Goal: Transaction & Acquisition: Book appointment/travel/reservation

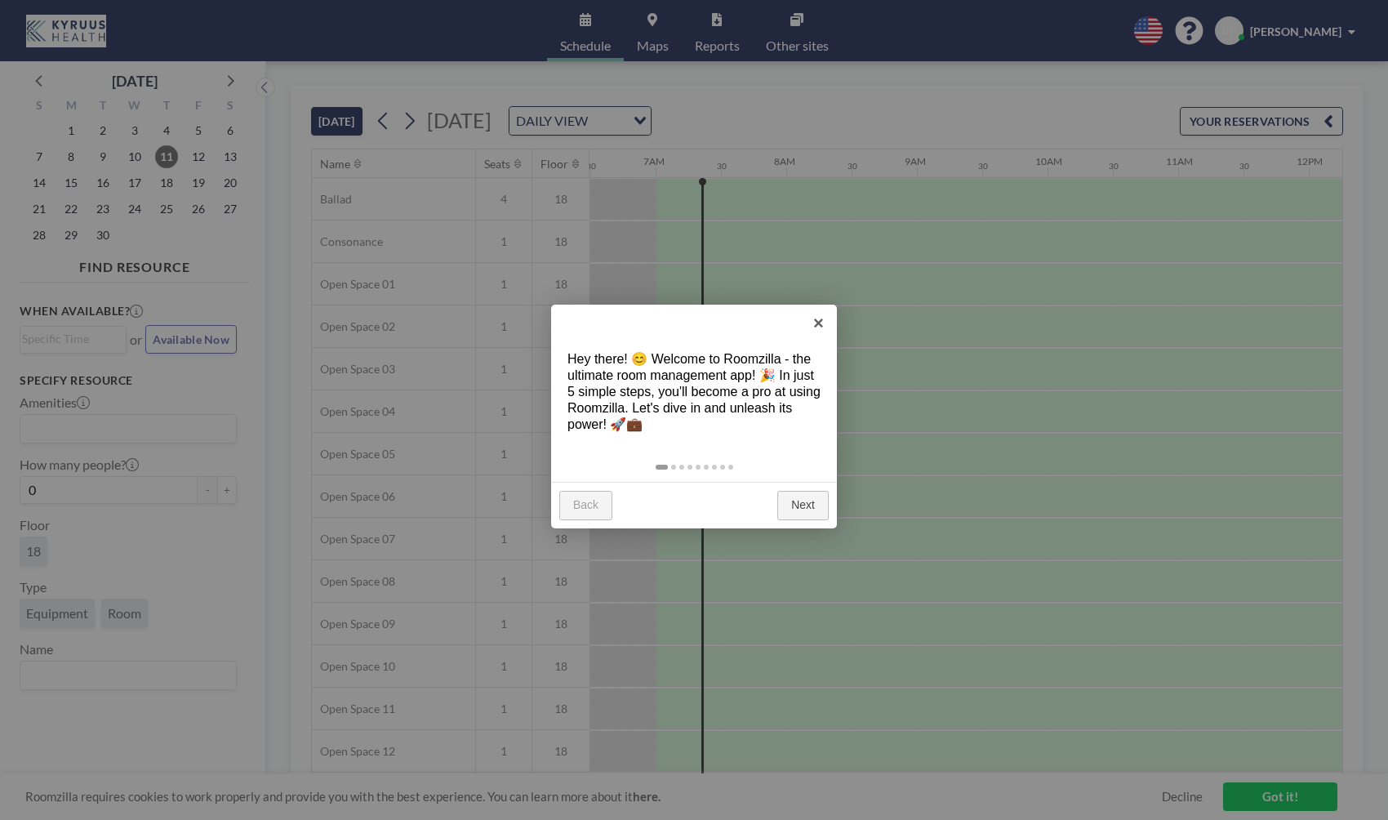
scroll to position [0, 849]
click at [817, 319] on link "×" at bounding box center [818, 323] width 37 height 37
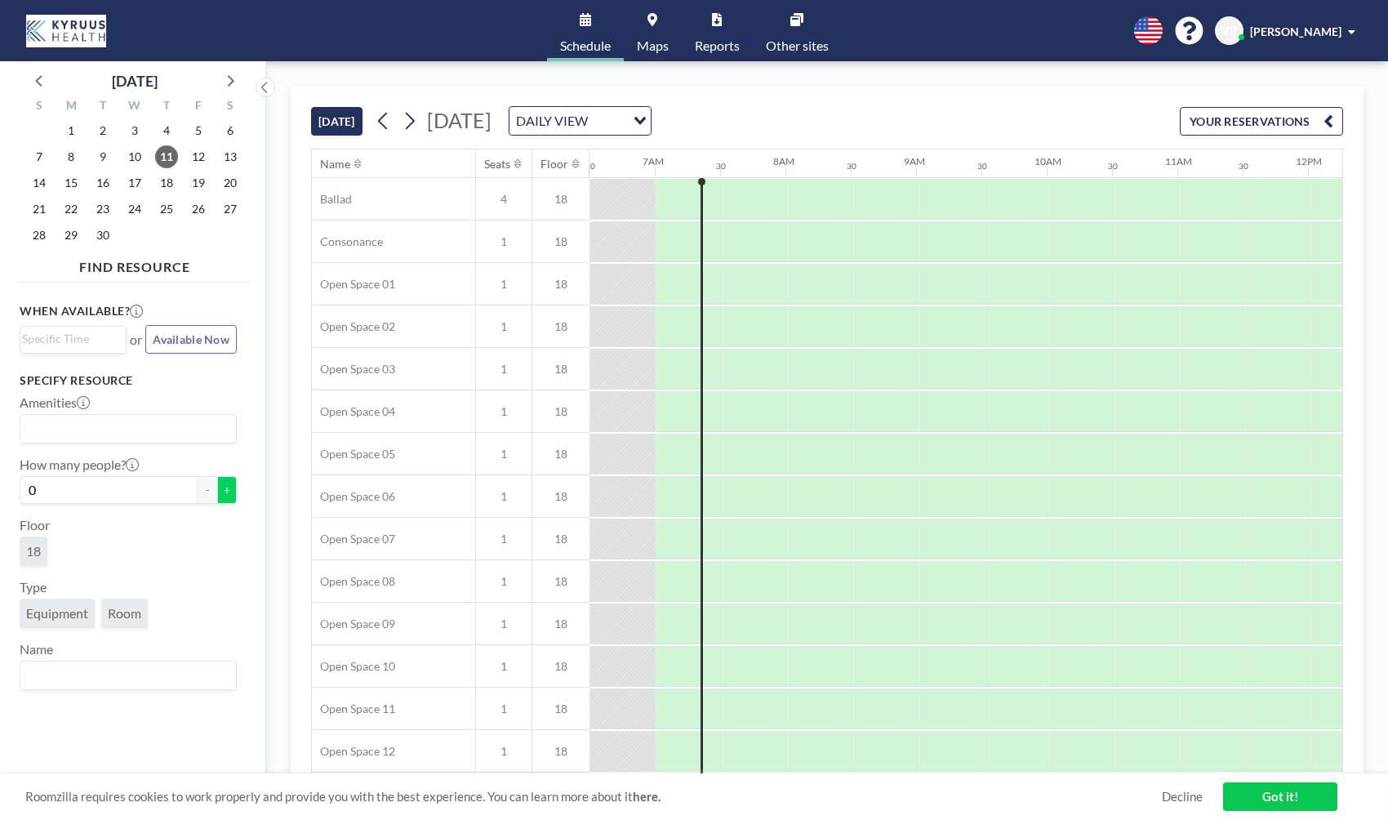
click at [221, 490] on button "+" at bounding box center [227, 490] width 20 height 28
click at [222, 490] on button "+" at bounding box center [227, 490] width 20 height 28
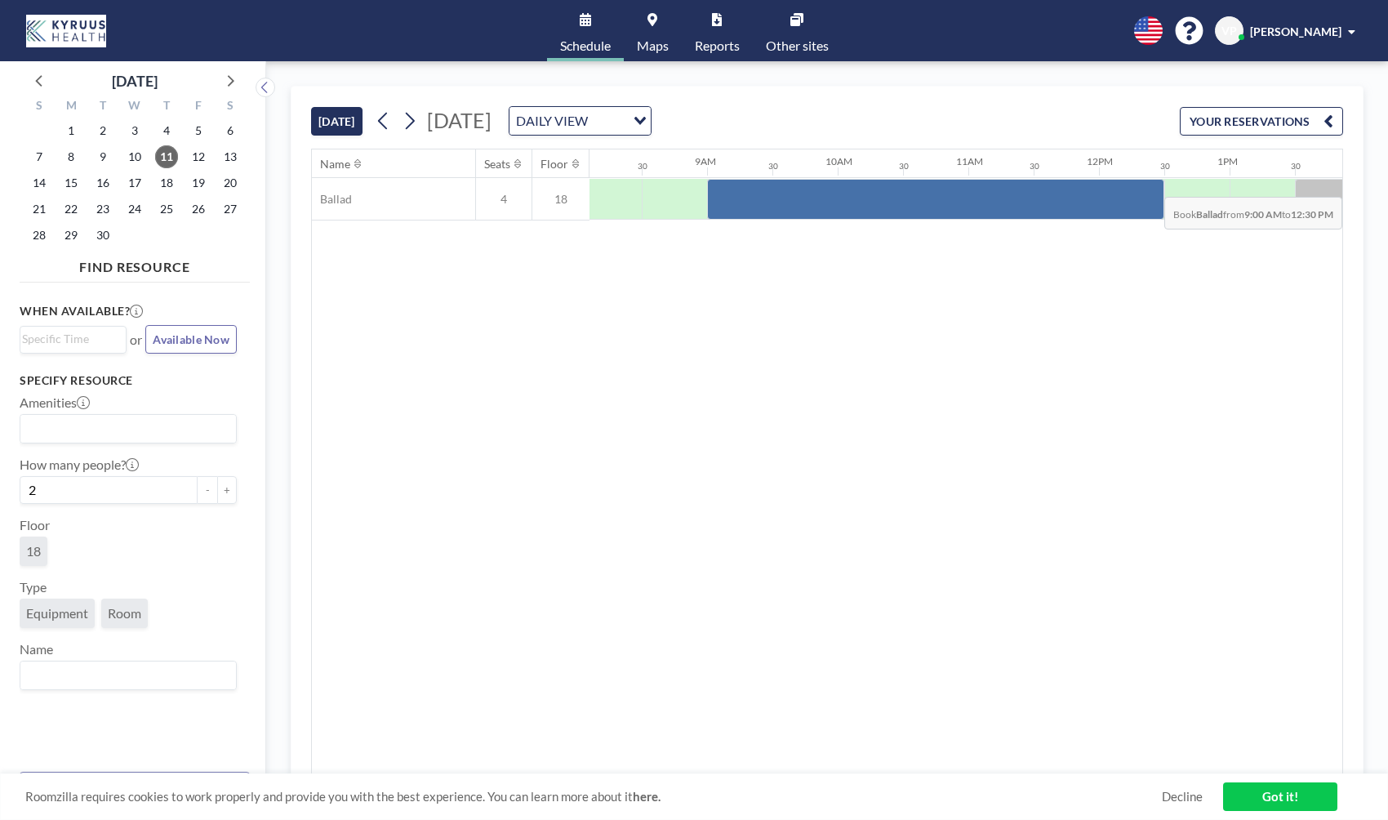
scroll to position [0, 1248]
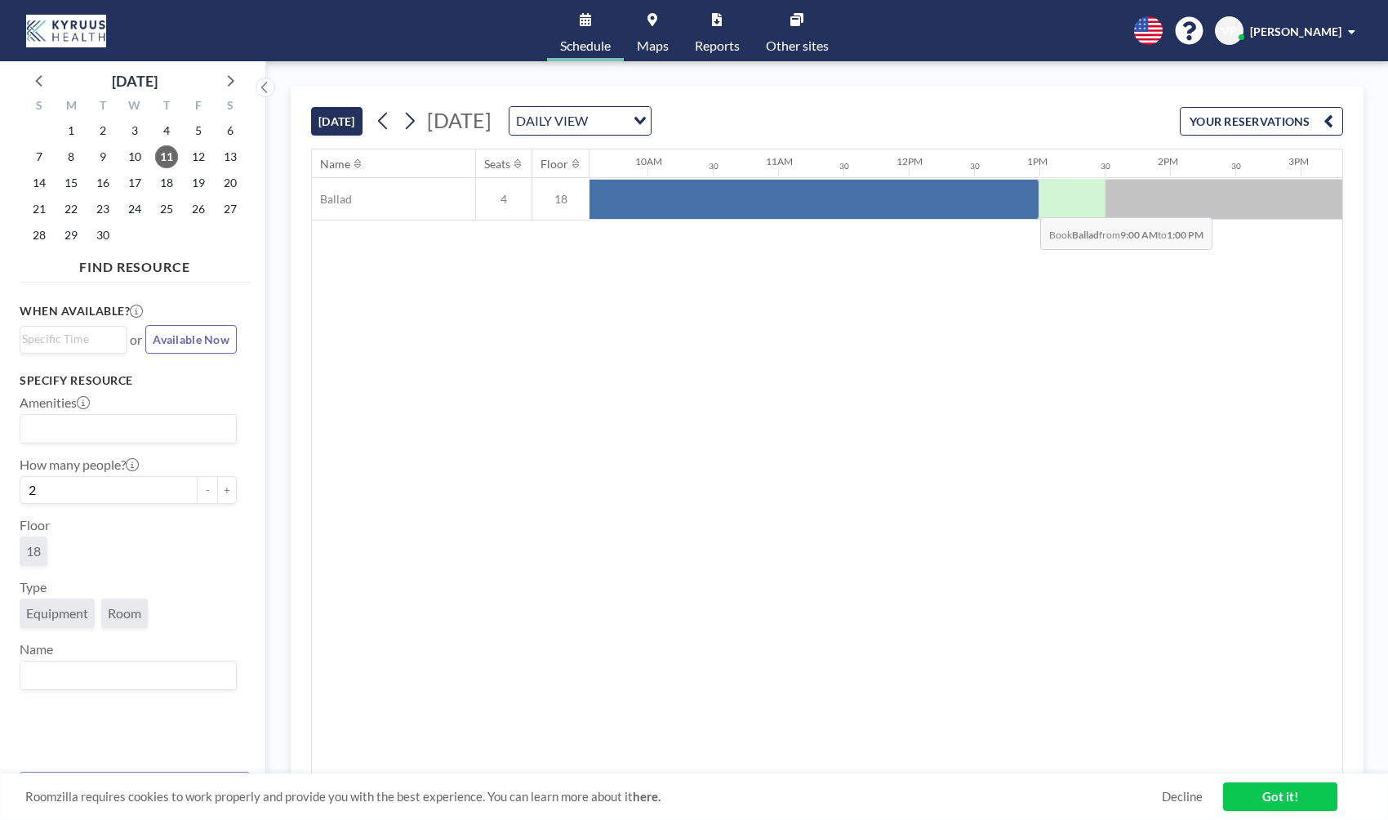
drag, startPoint x: 942, startPoint y: 189, endPoint x: 1027, endPoint y: 205, distance: 86.5
click at [1027, 205] on div at bounding box center [778, 199] width 523 height 41
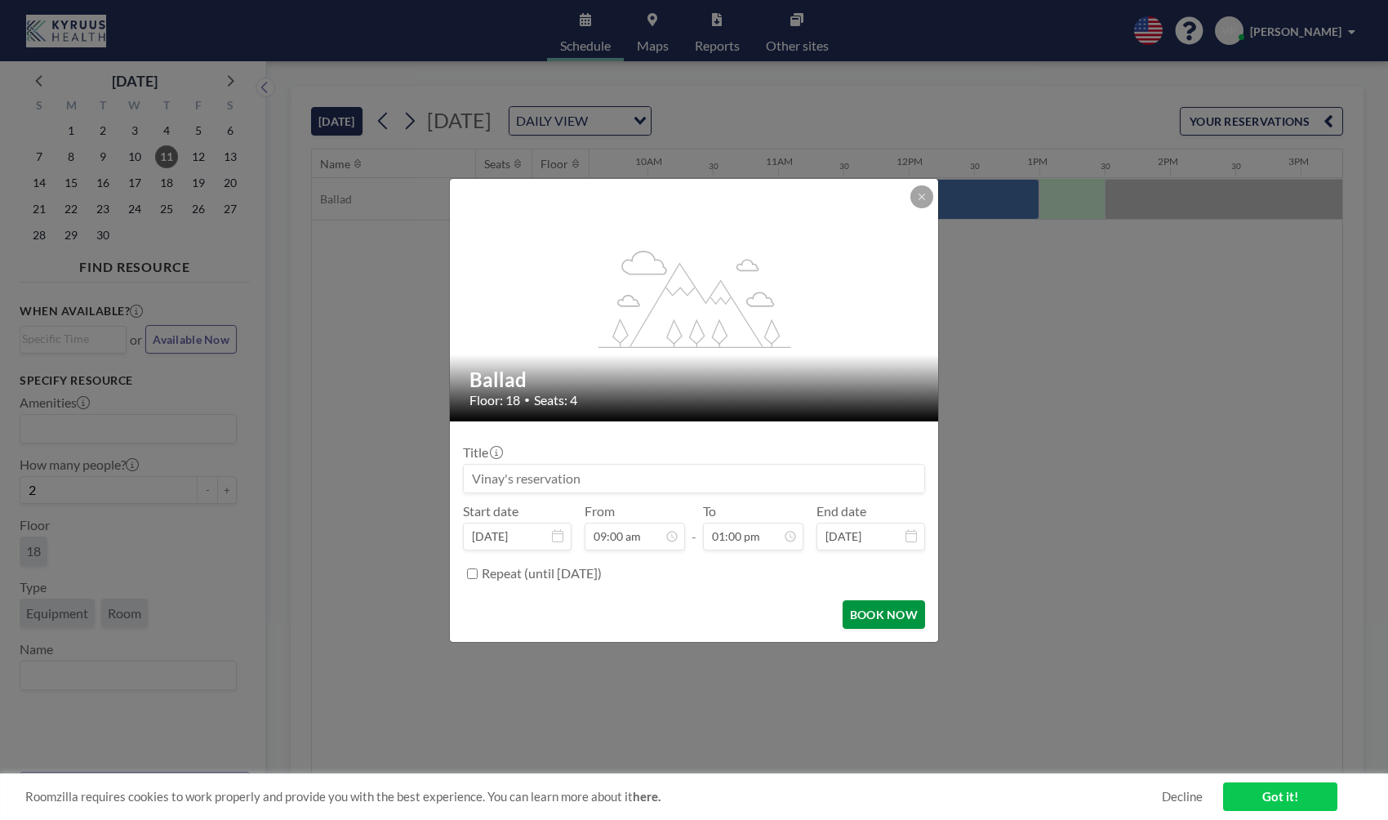
click at [921, 607] on button "BOOK NOW" at bounding box center [884, 614] width 82 height 29
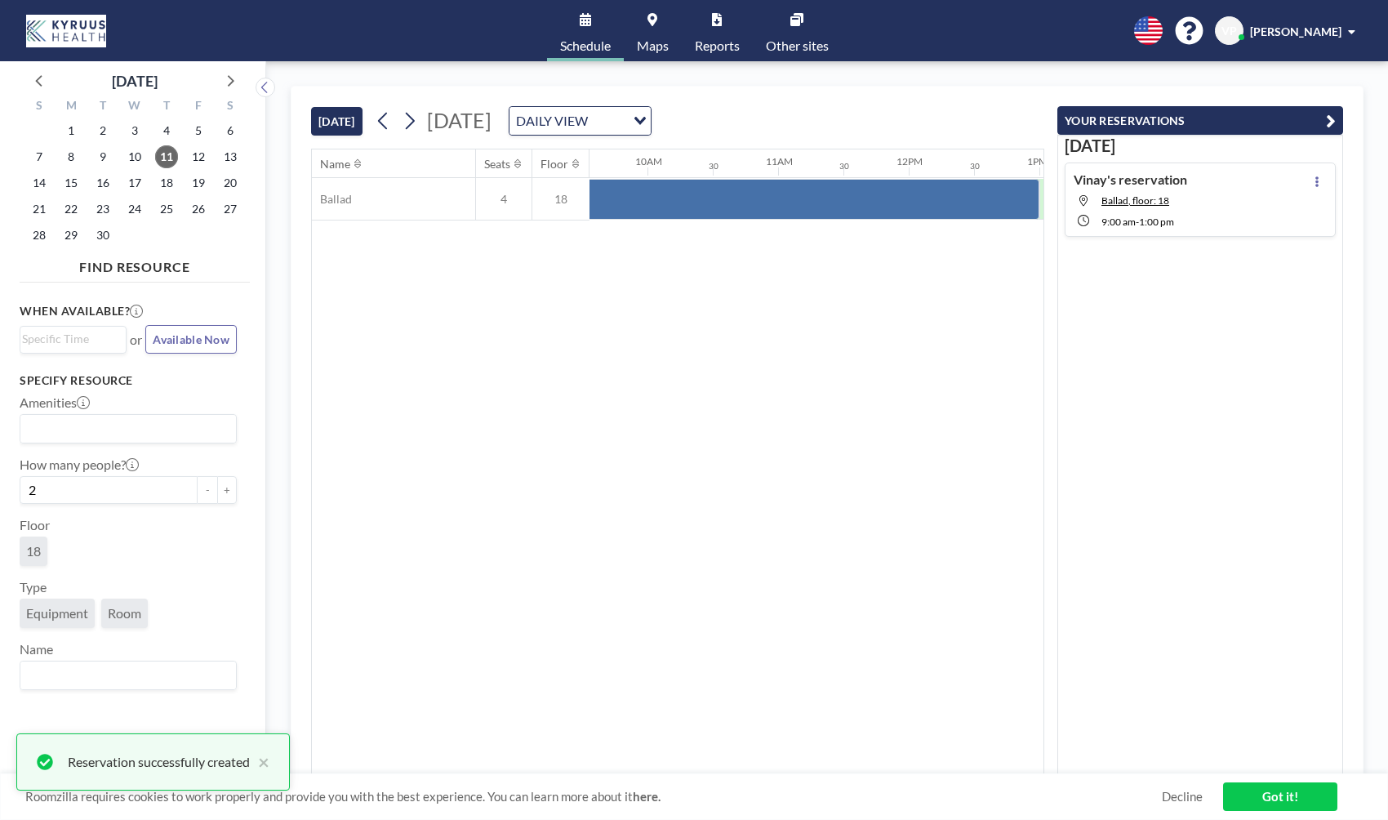
scroll to position [0, 0]
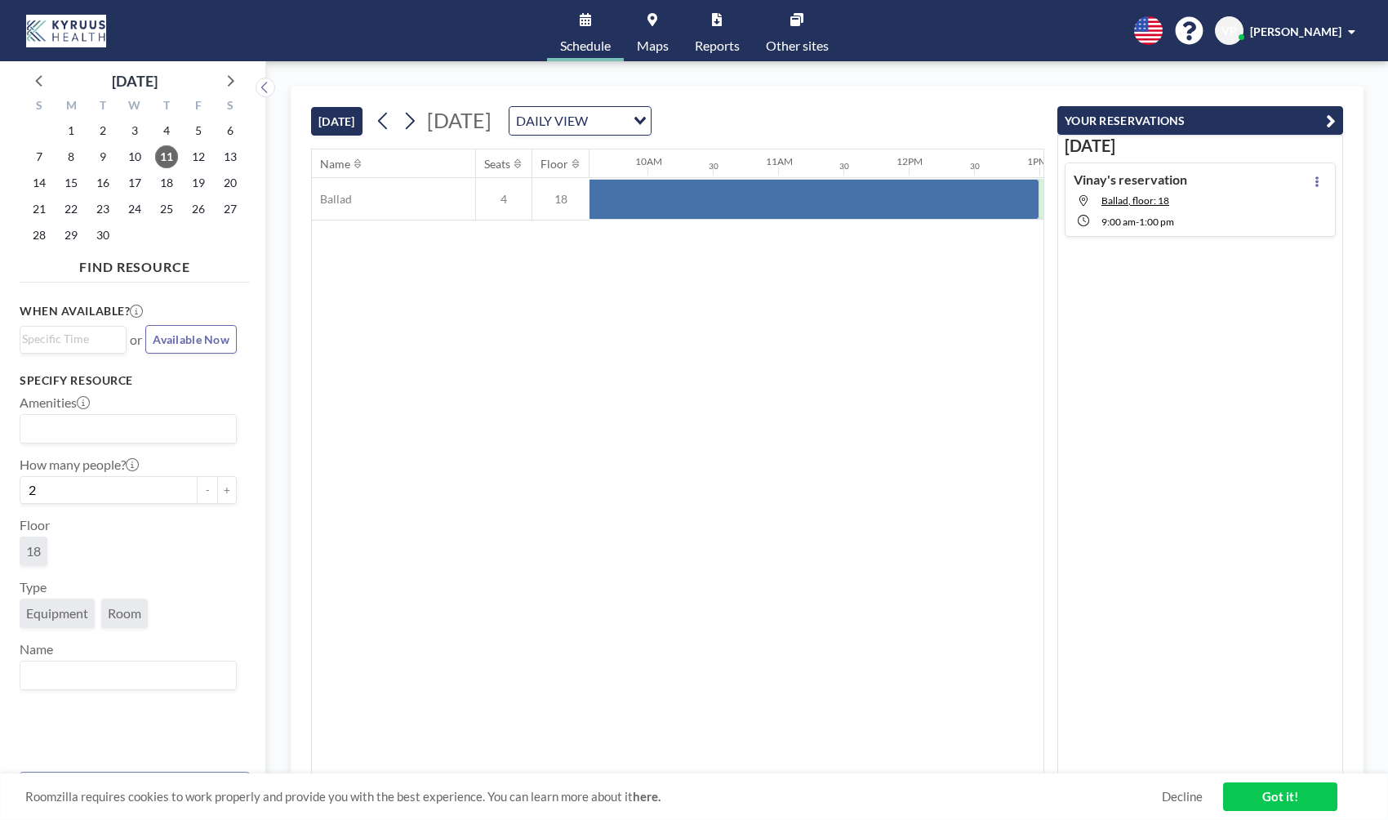
click at [1293, 796] on link "Got it!" at bounding box center [1280, 796] width 114 height 29
click at [34, 553] on span "18" at bounding box center [33, 551] width 15 height 16
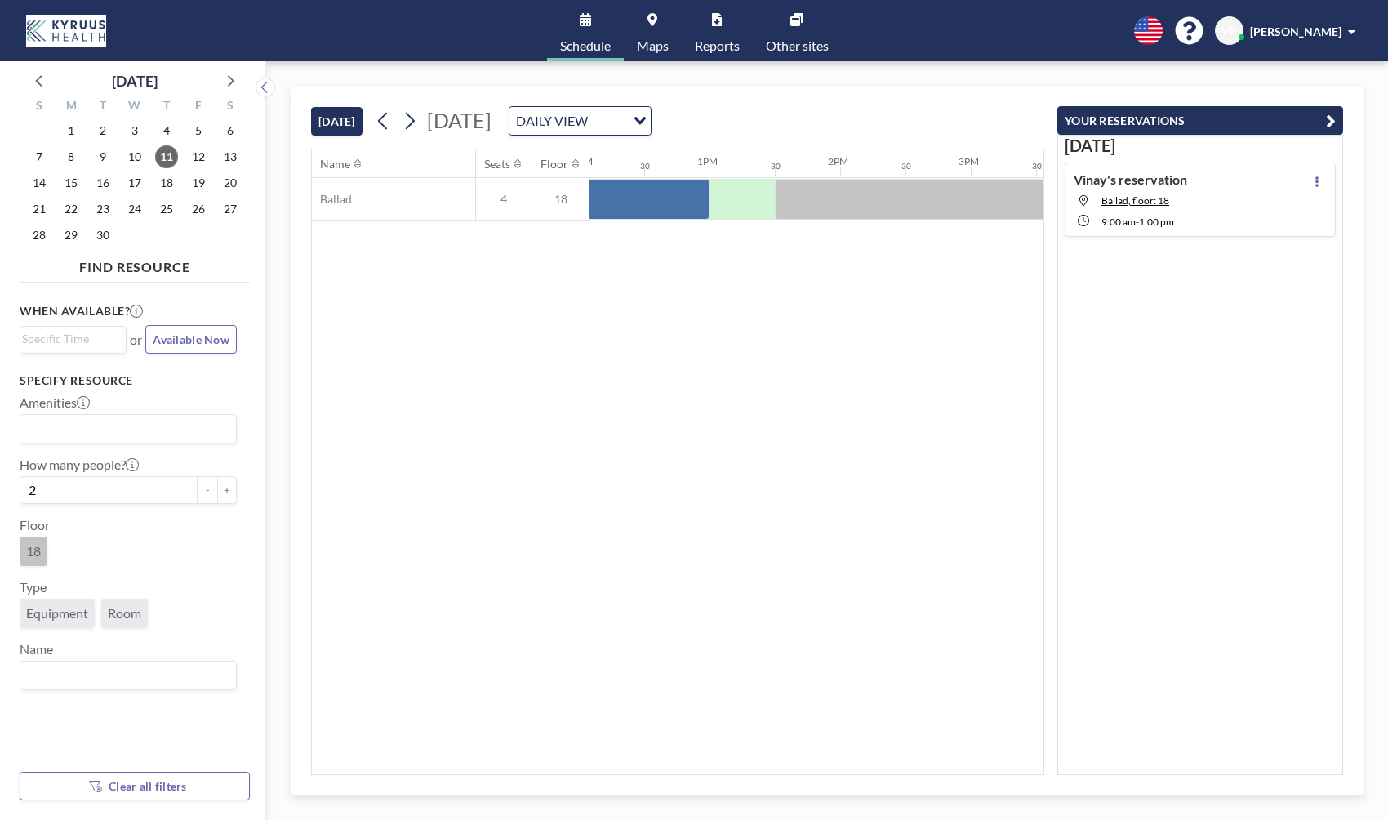
scroll to position [0, 1612]
click at [41, 549] on span "18" at bounding box center [33, 551] width 15 height 16
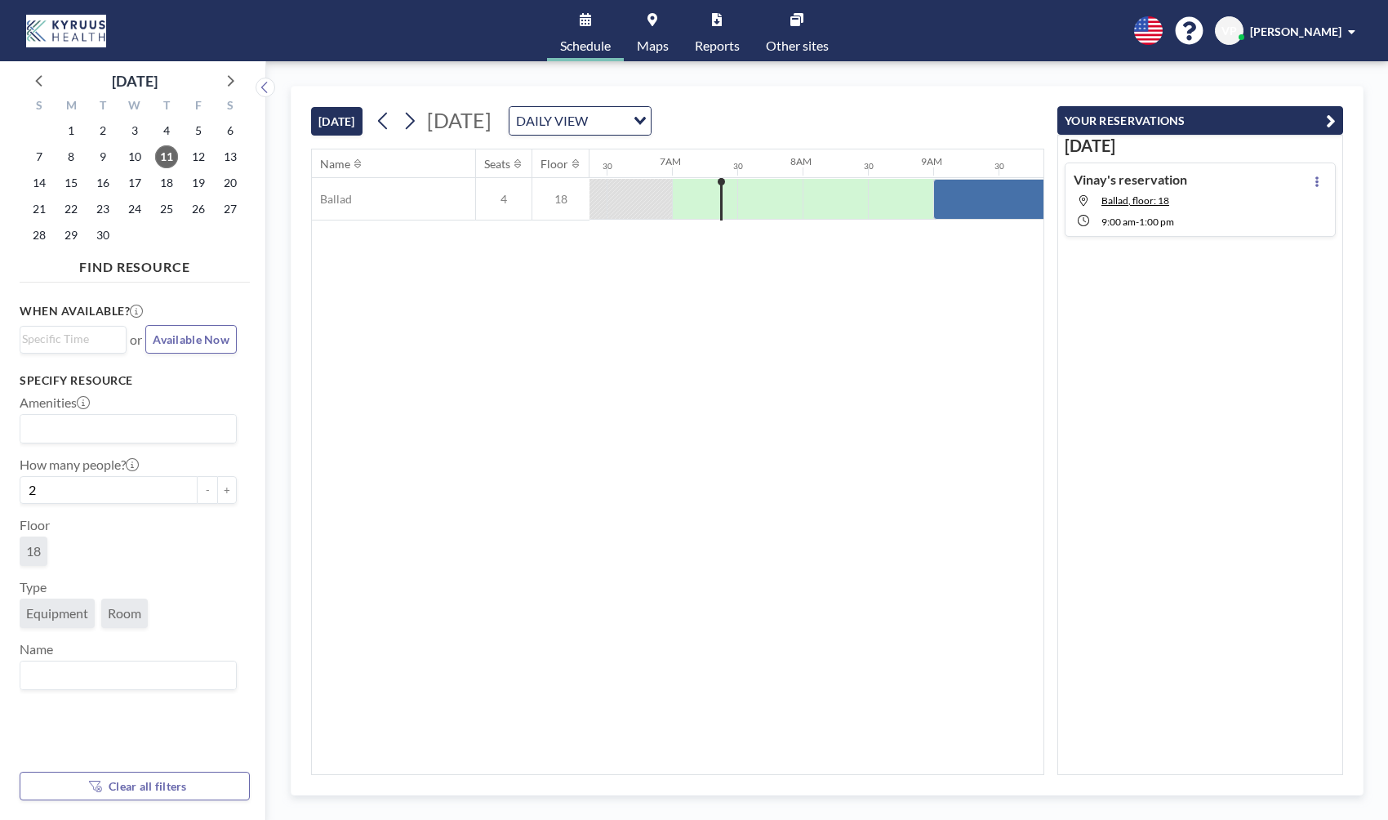
scroll to position [0, 849]
click at [34, 554] on span "18" at bounding box center [33, 551] width 15 height 16
click at [60, 612] on span "Equipment" at bounding box center [57, 613] width 62 height 16
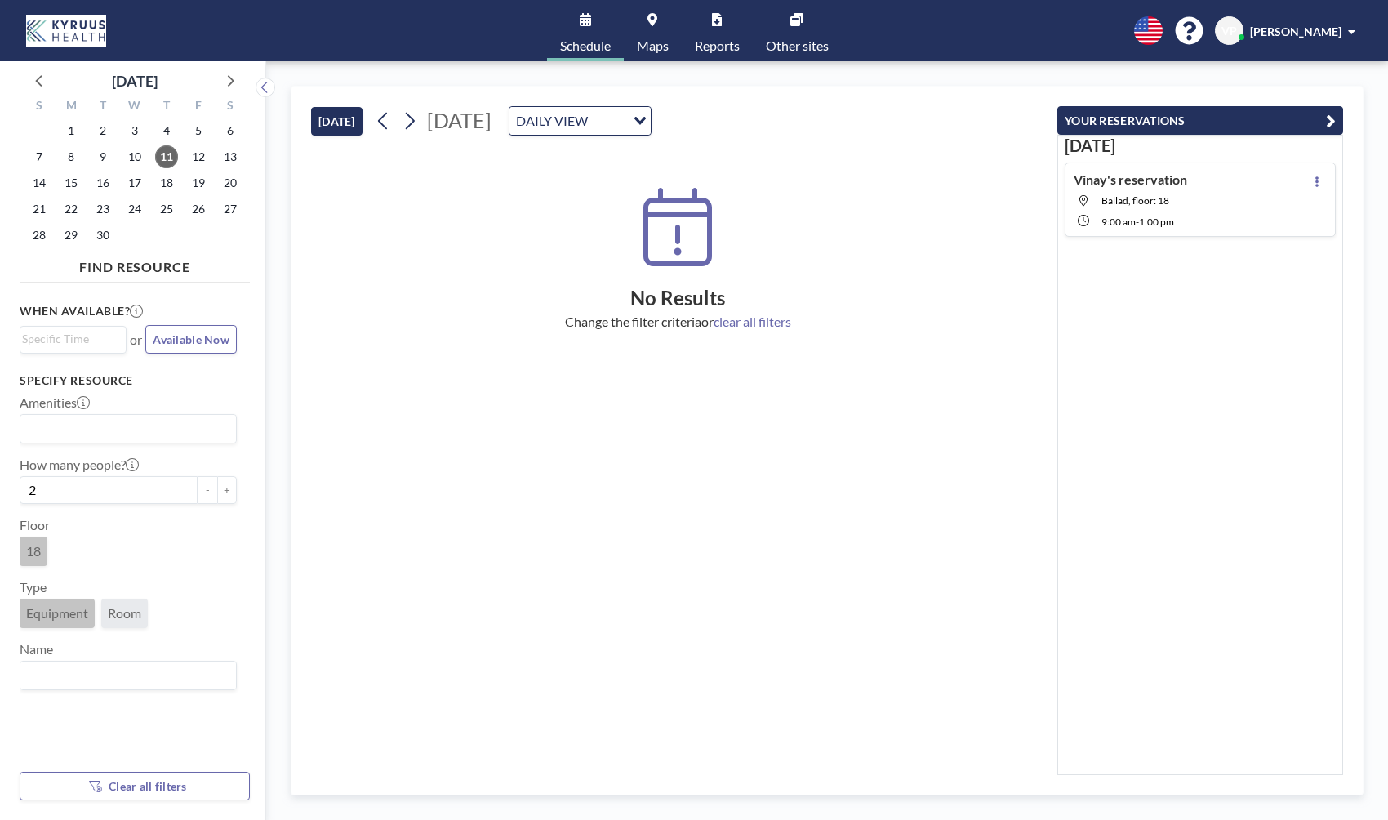
click at [33, 548] on span "18" at bounding box center [33, 551] width 15 height 16
click at [756, 318] on span "clear all filters" at bounding box center [753, 322] width 78 height 16
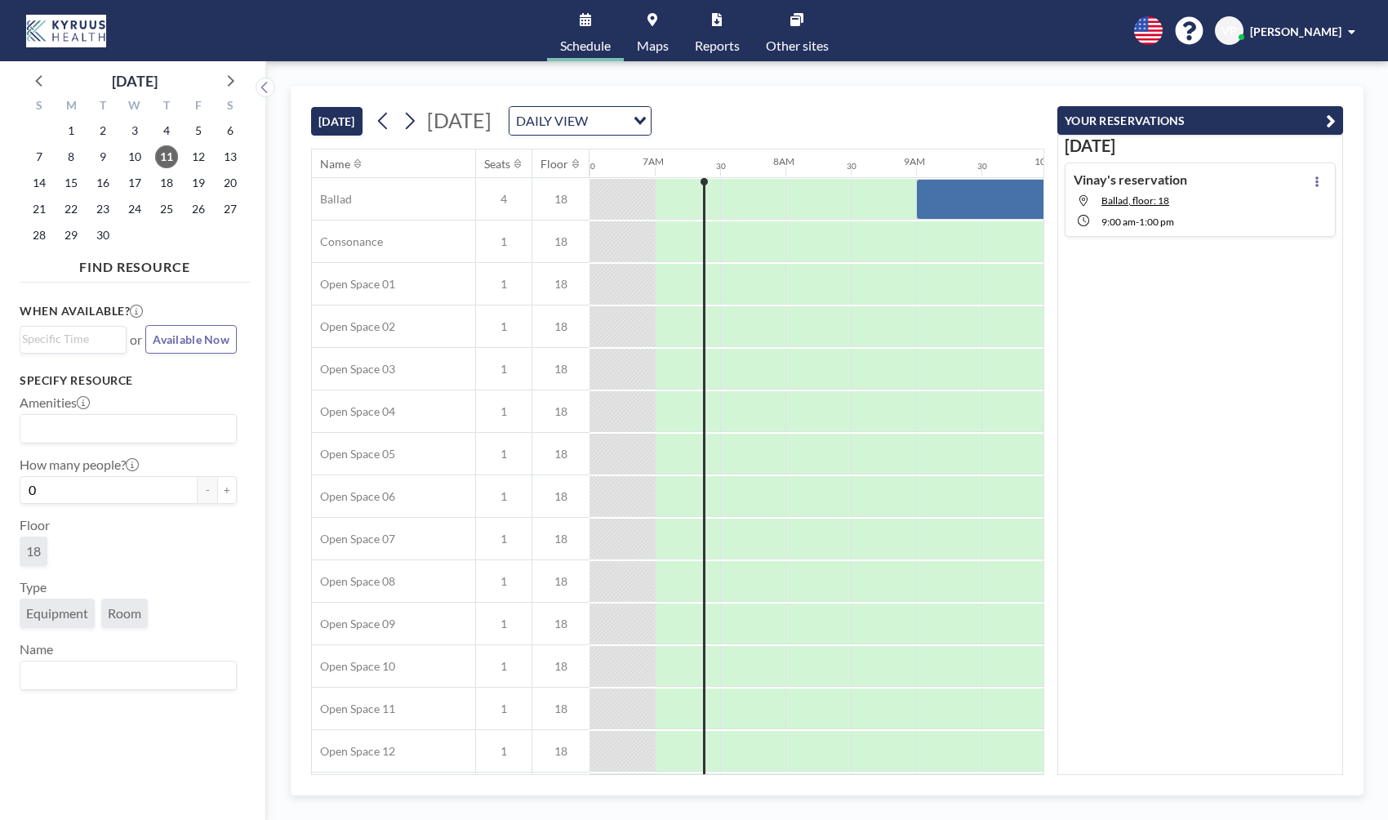
click at [32, 549] on span "18" at bounding box center [33, 551] width 15 height 16
click at [226, 490] on button "+" at bounding box center [227, 490] width 20 height 28
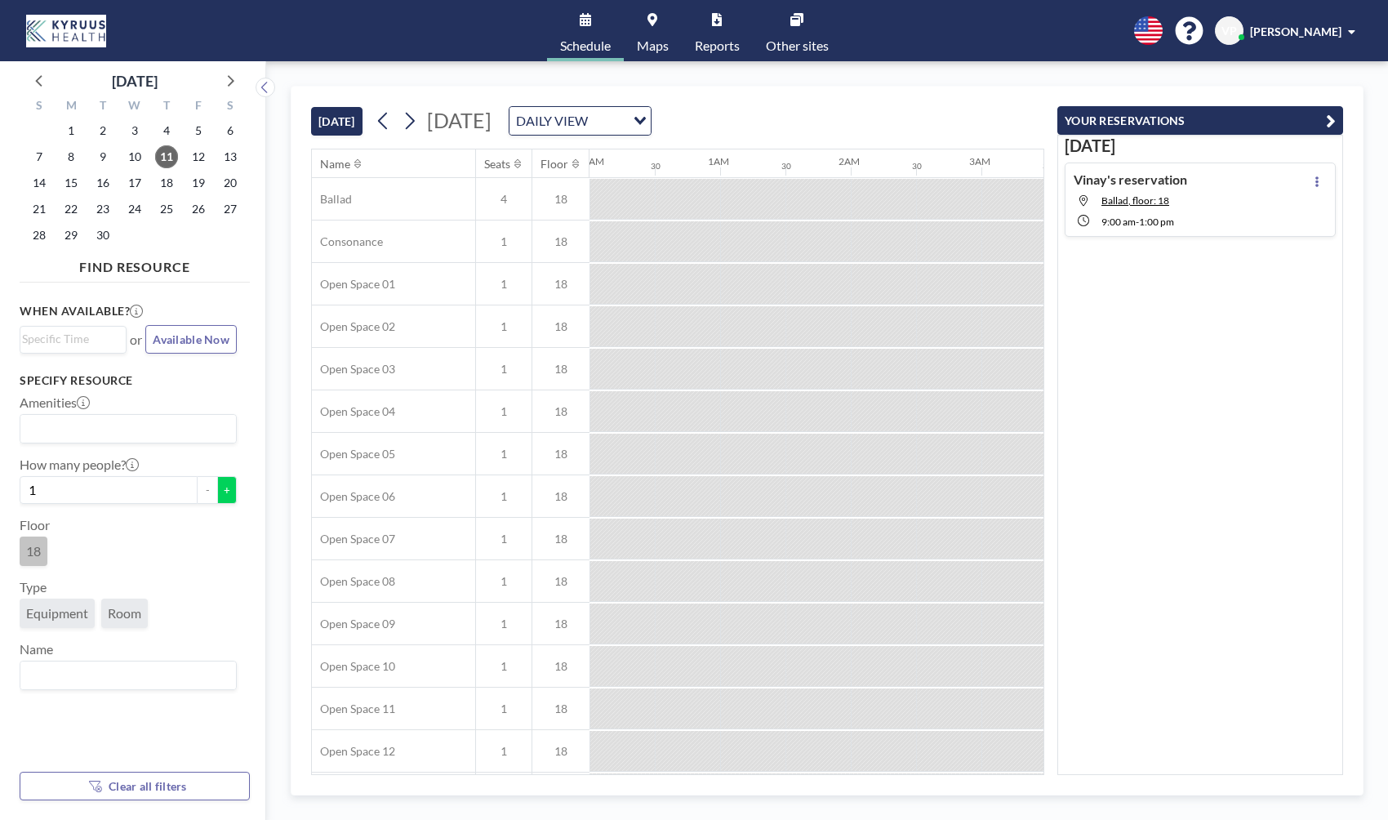
click at [226, 490] on button "+" at bounding box center [227, 490] width 20 height 28
type input "2"
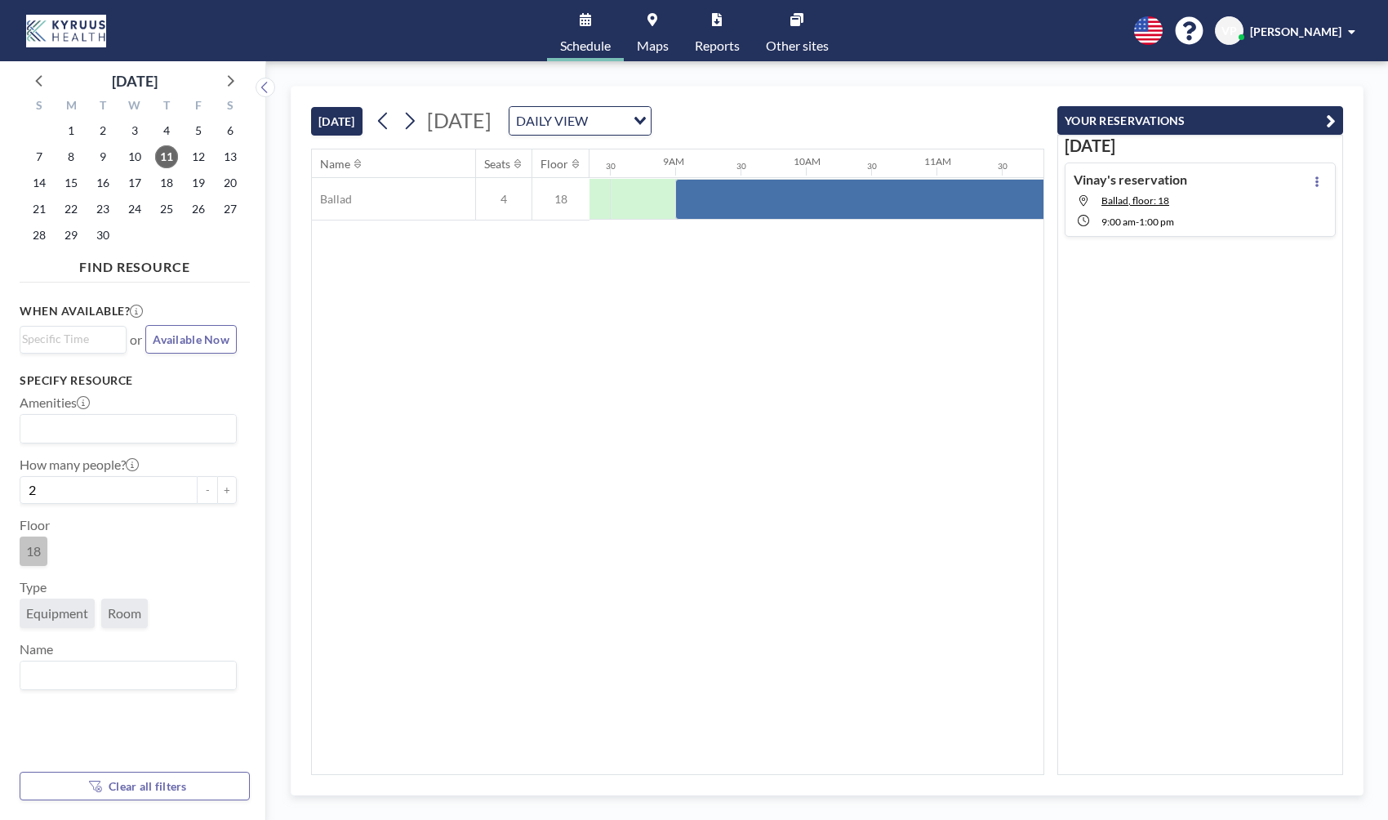
scroll to position [0, 1015]
click at [1314, 182] on icon at bounding box center [1317, 181] width 7 height 11
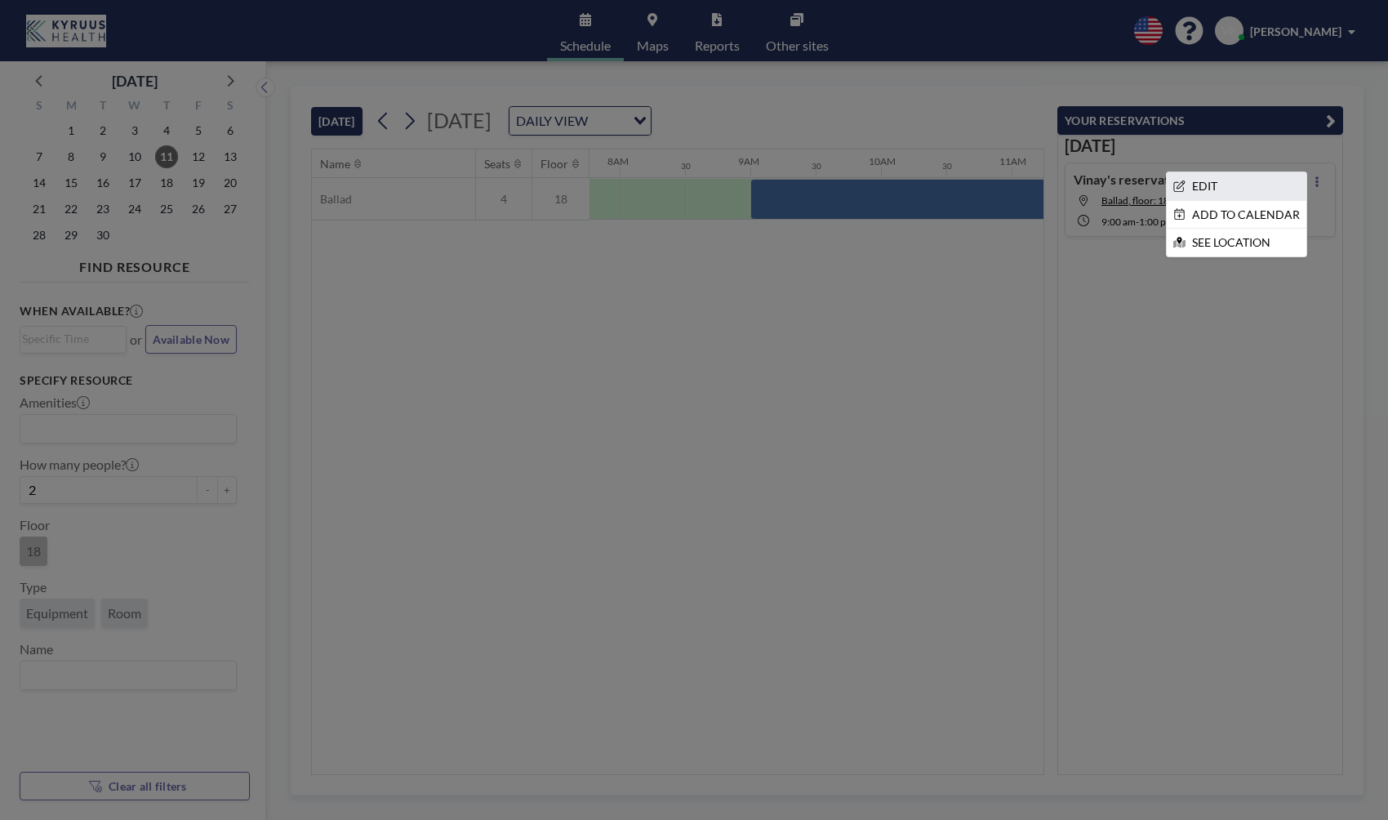
click at [1234, 188] on li "EDIT" at bounding box center [1237, 186] width 140 height 28
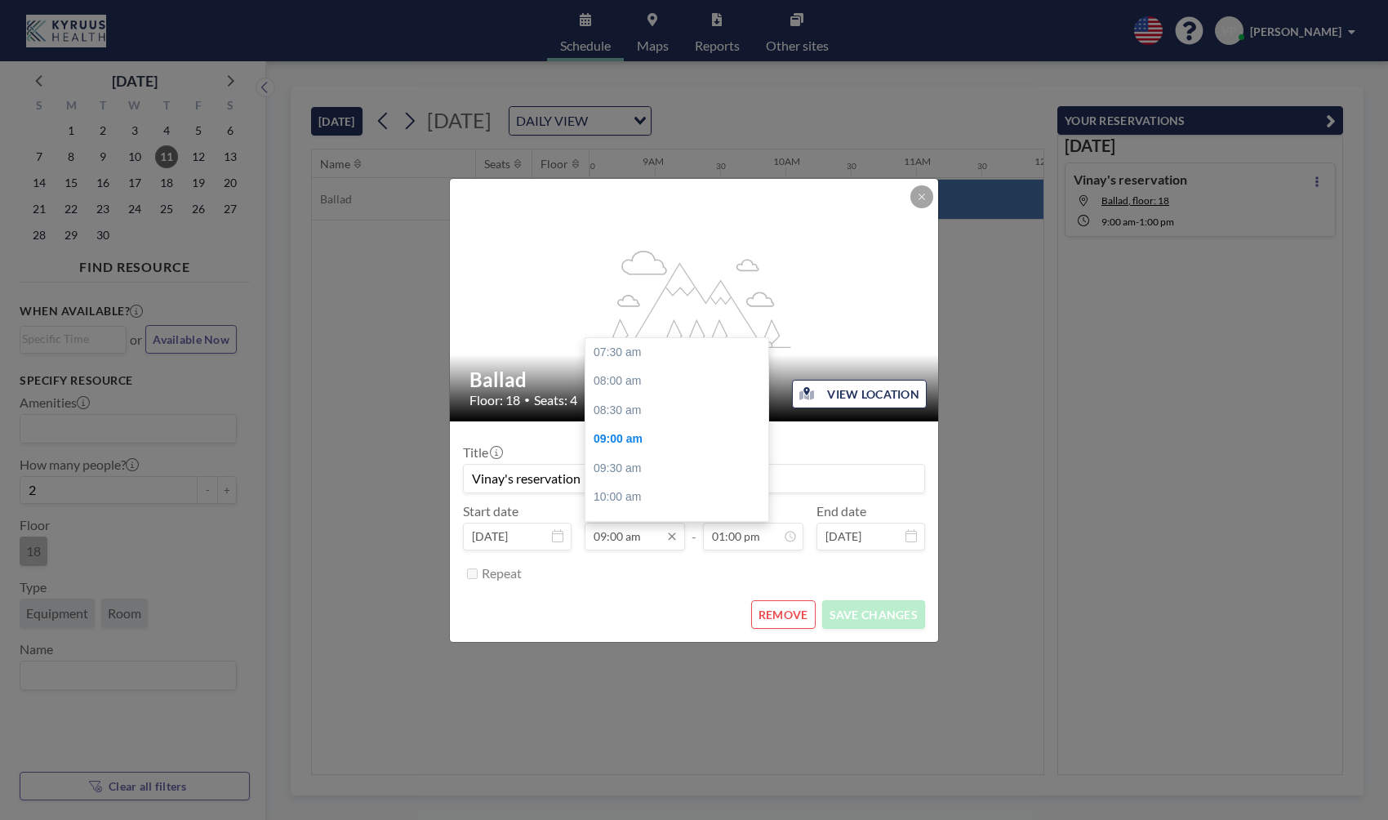
scroll to position [87, 0]
click at [620, 534] on input "09:00 am" at bounding box center [635, 537] width 100 height 28
click at [642, 369] on div "08:30 am" at bounding box center [676, 372] width 183 height 29
type input "08:30 am"
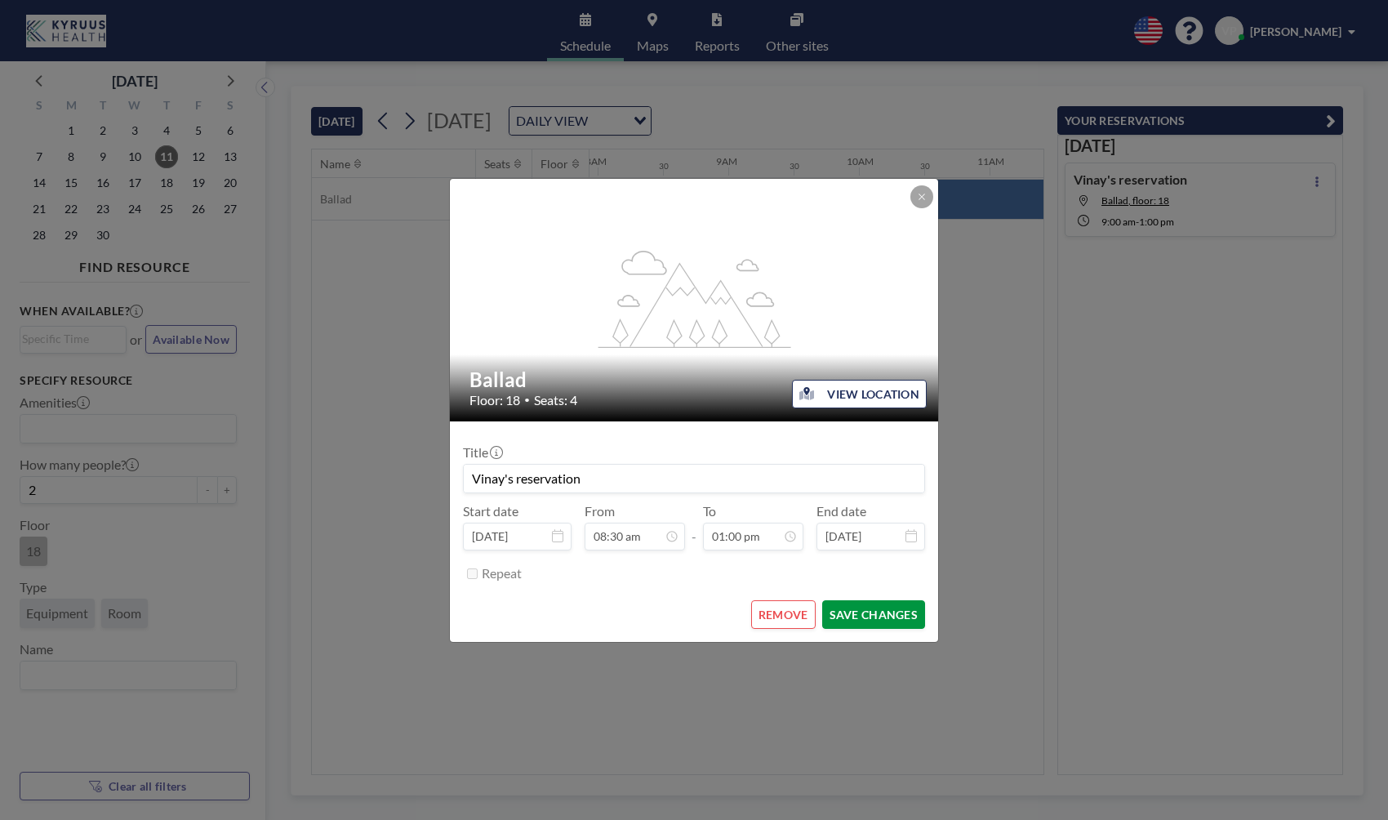
scroll to position [0, 1045]
click at [886, 609] on button "SAVE CHANGES" at bounding box center [873, 614] width 103 height 29
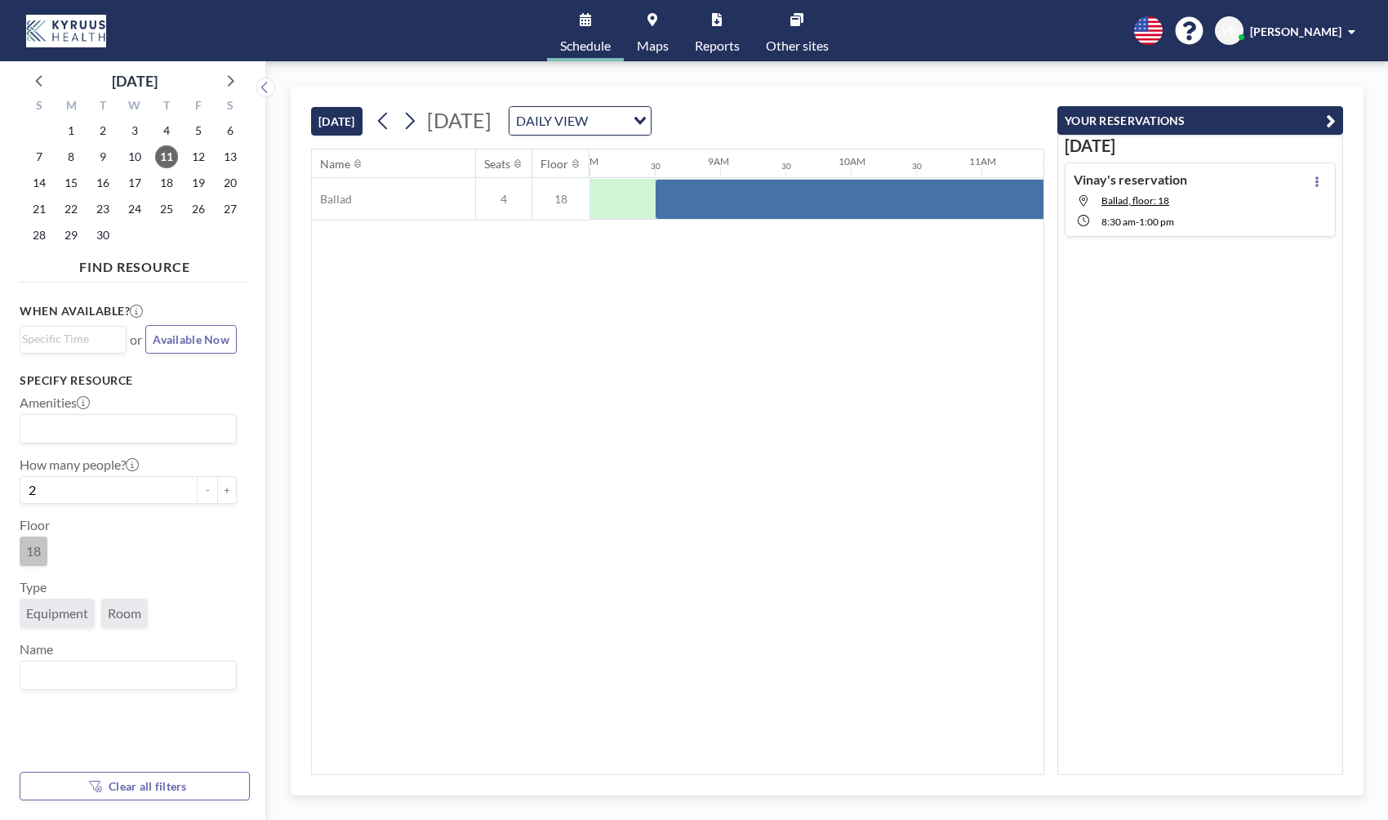
click at [33, 548] on span "18" at bounding box center [33, 551] width 15 height 16
